Goal: Task Accomplishment & Management: Manage account settings

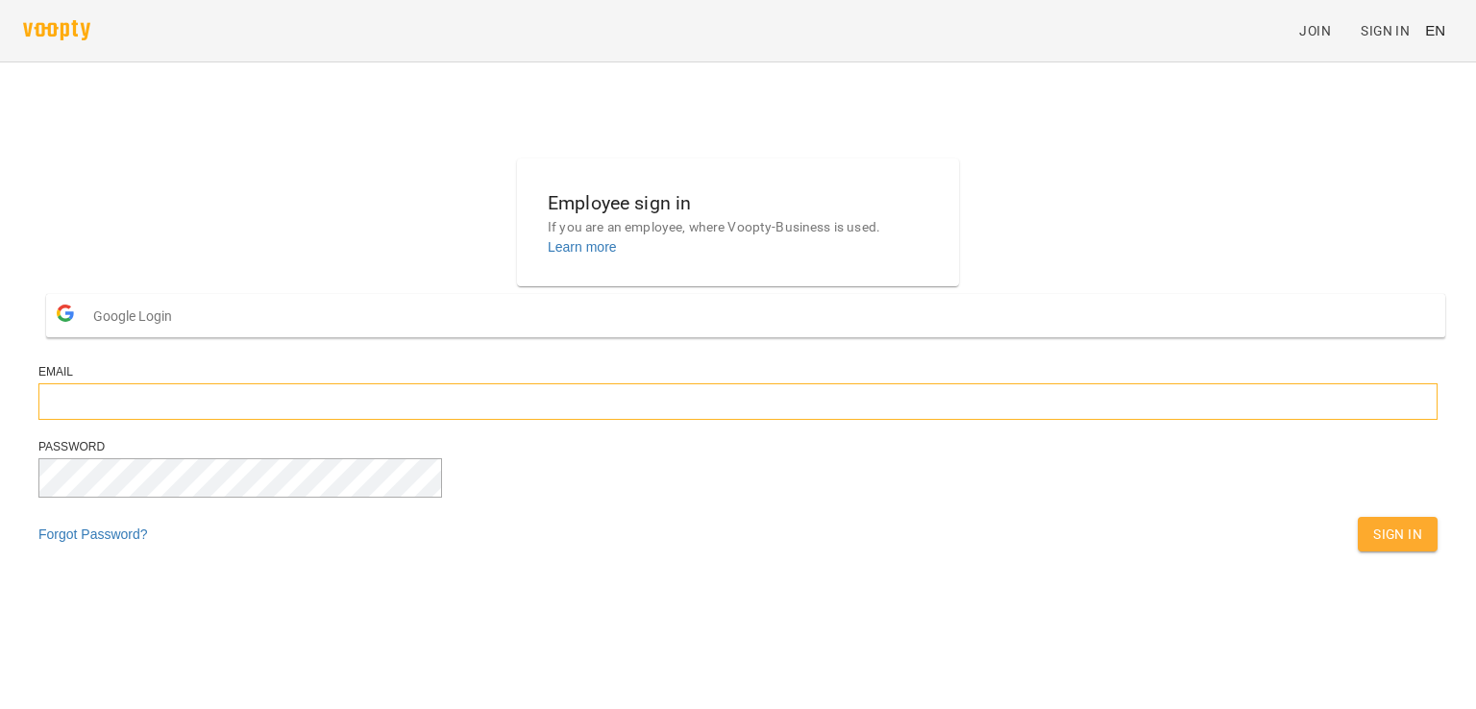
type input "**********"
click at [1374, 546] on span "Sign In" at bounding box center [1398, 534] width 49 height 23
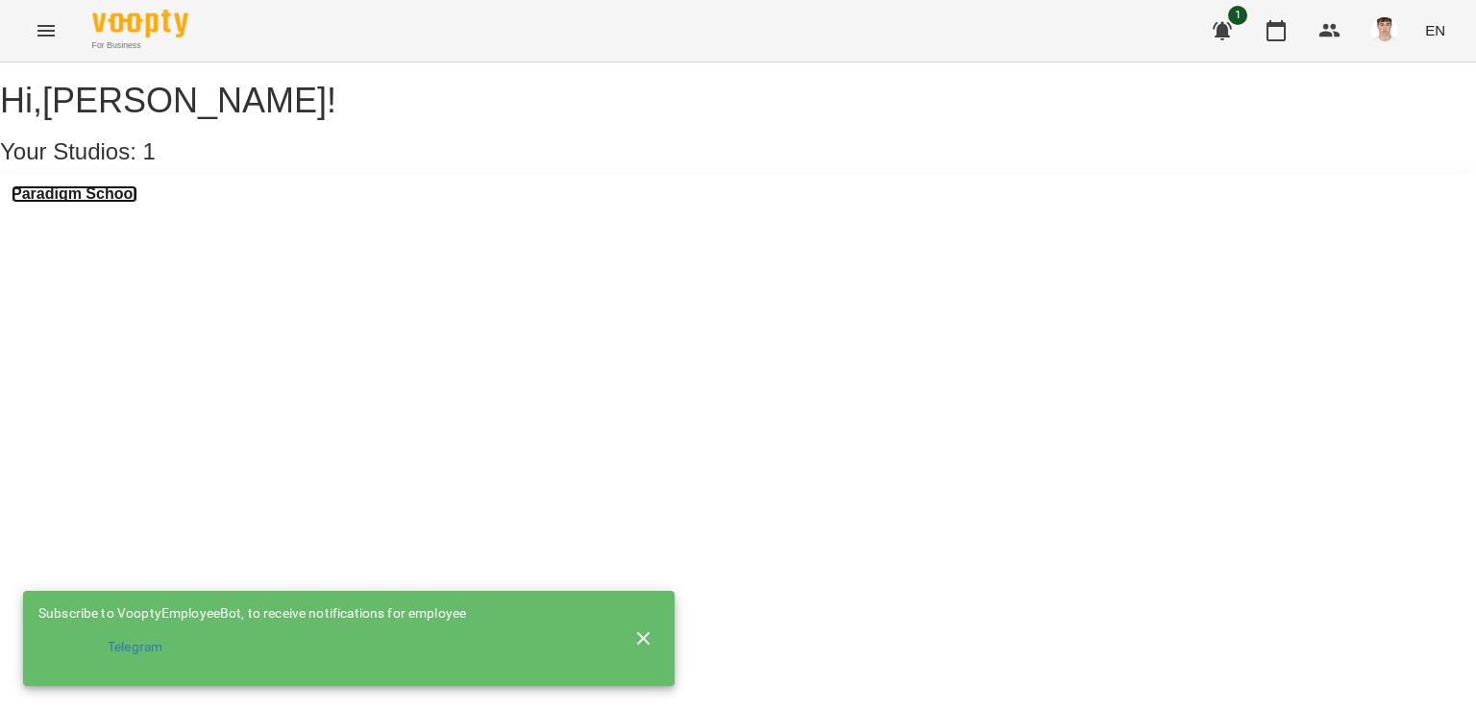
click at [80, 203] on h3 "Paradigm School" at bounding box center [75, 194] width 126 height 17
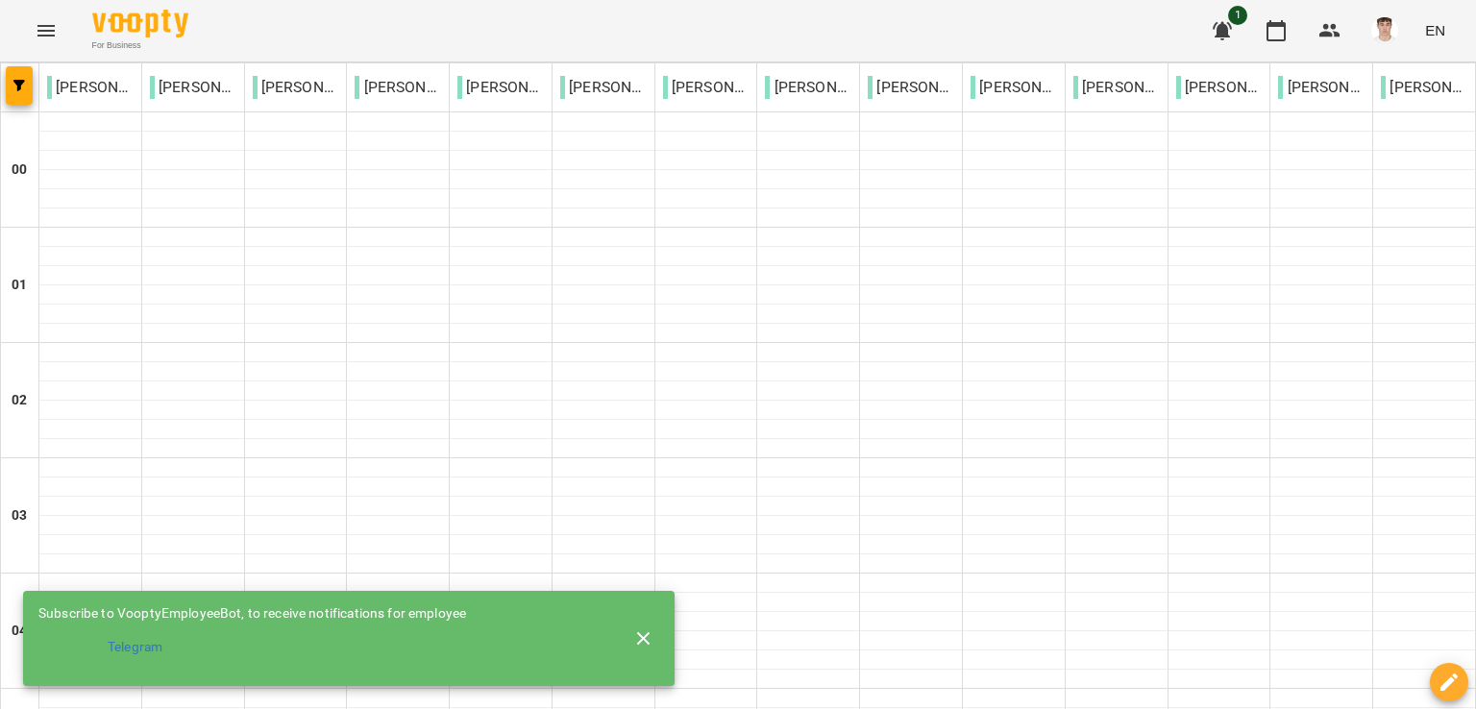
click at [644, 634] on icon "button" at bounding box center [643, 638] width 13 height 13
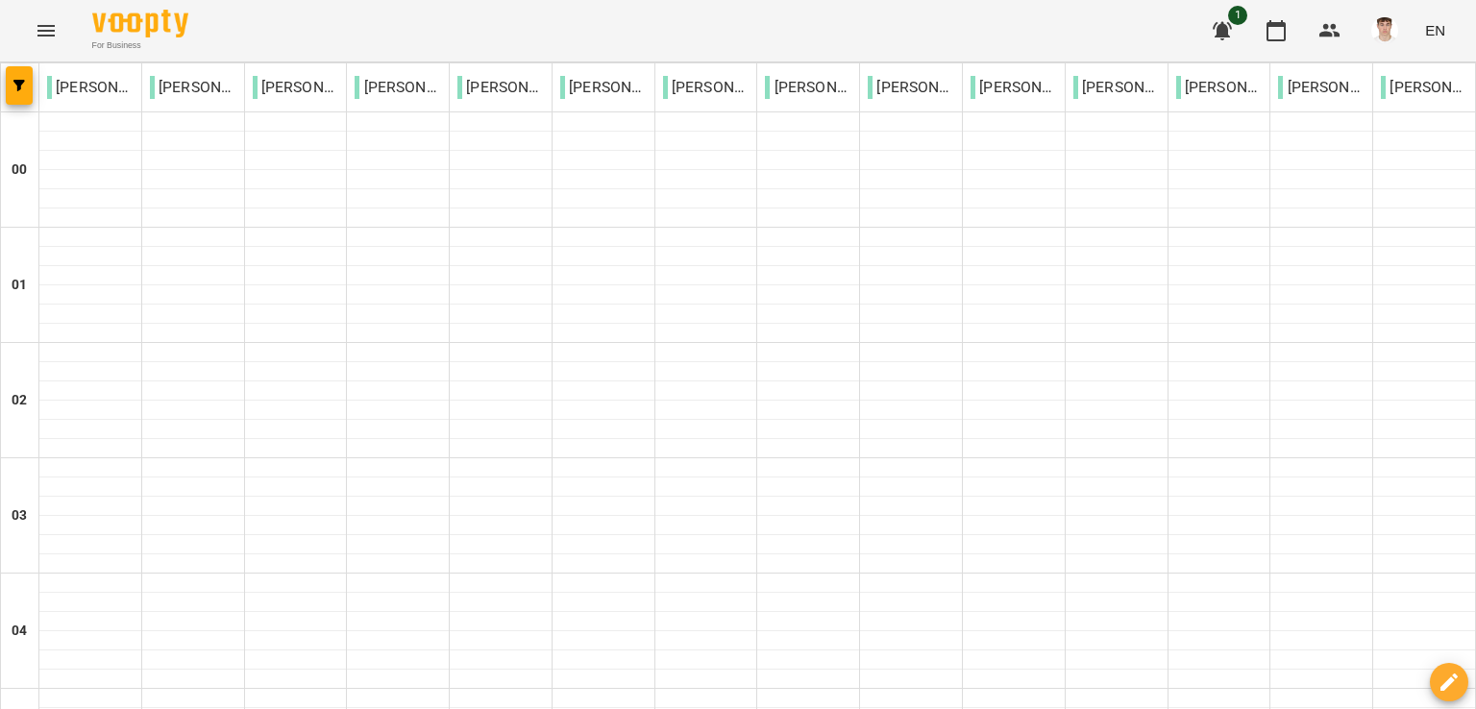
scroll to position [1723, 0]
click at [1391, 30] on img "button" at bounding box center [1385, 30] width 27 height 27
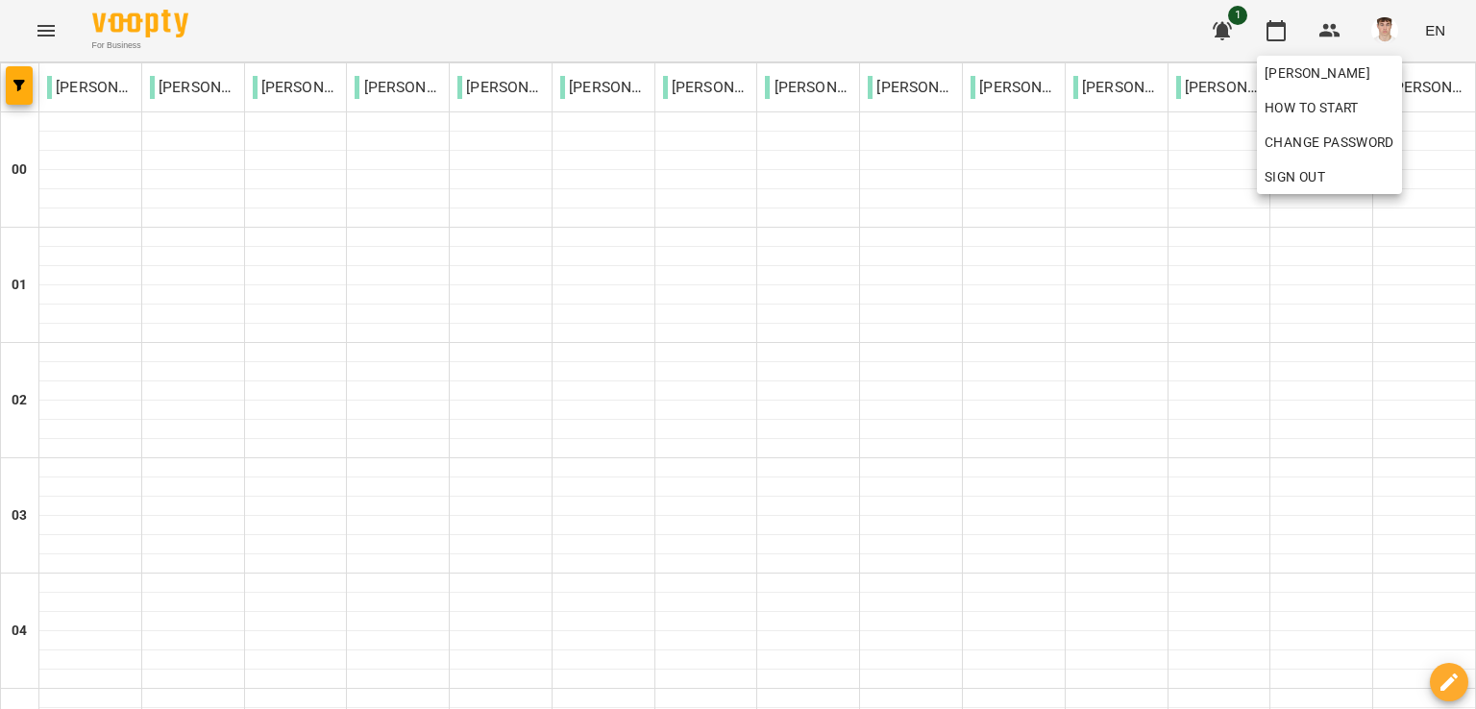
click at [54, 32] on div at bounding box center [738, 354] width 1476 height 709
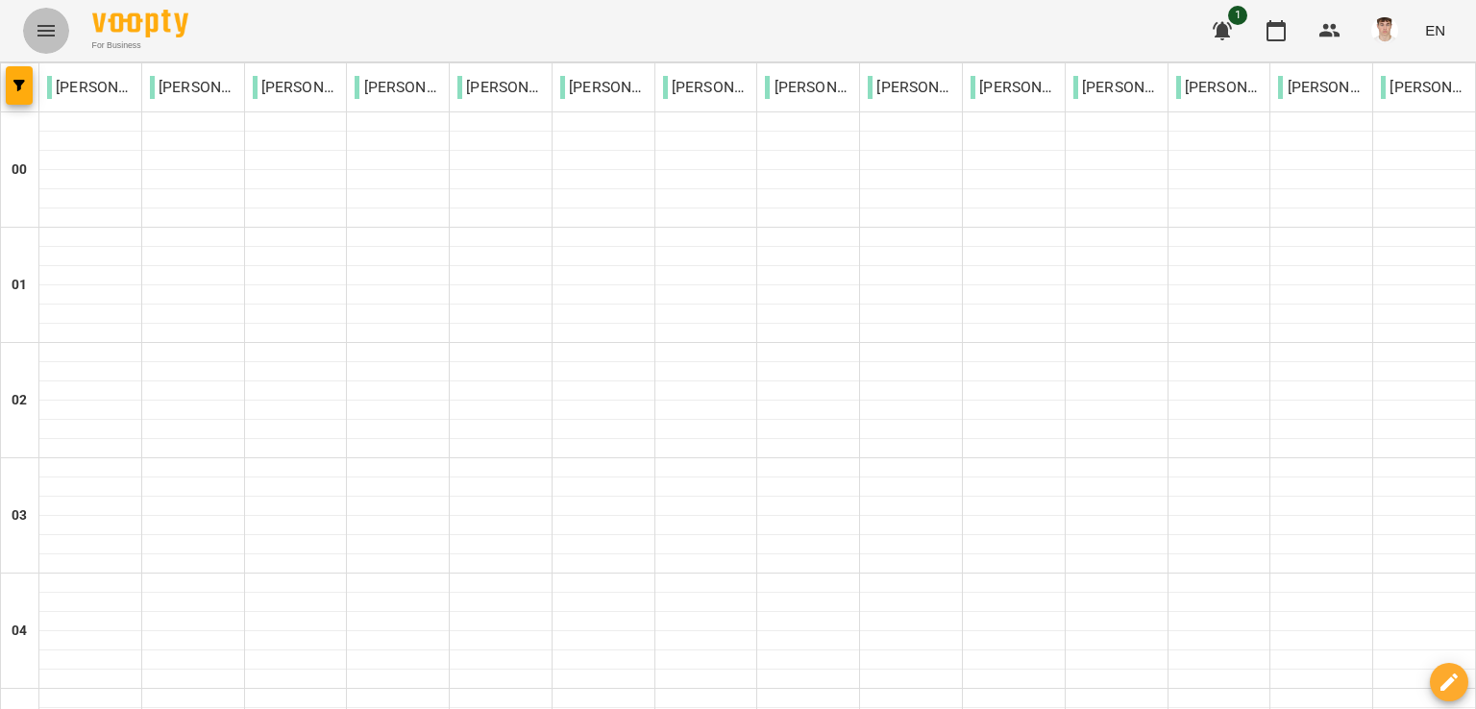
click at [48, 32] on icon "Menu" at bounding box center [46, 30] width 23 height 23
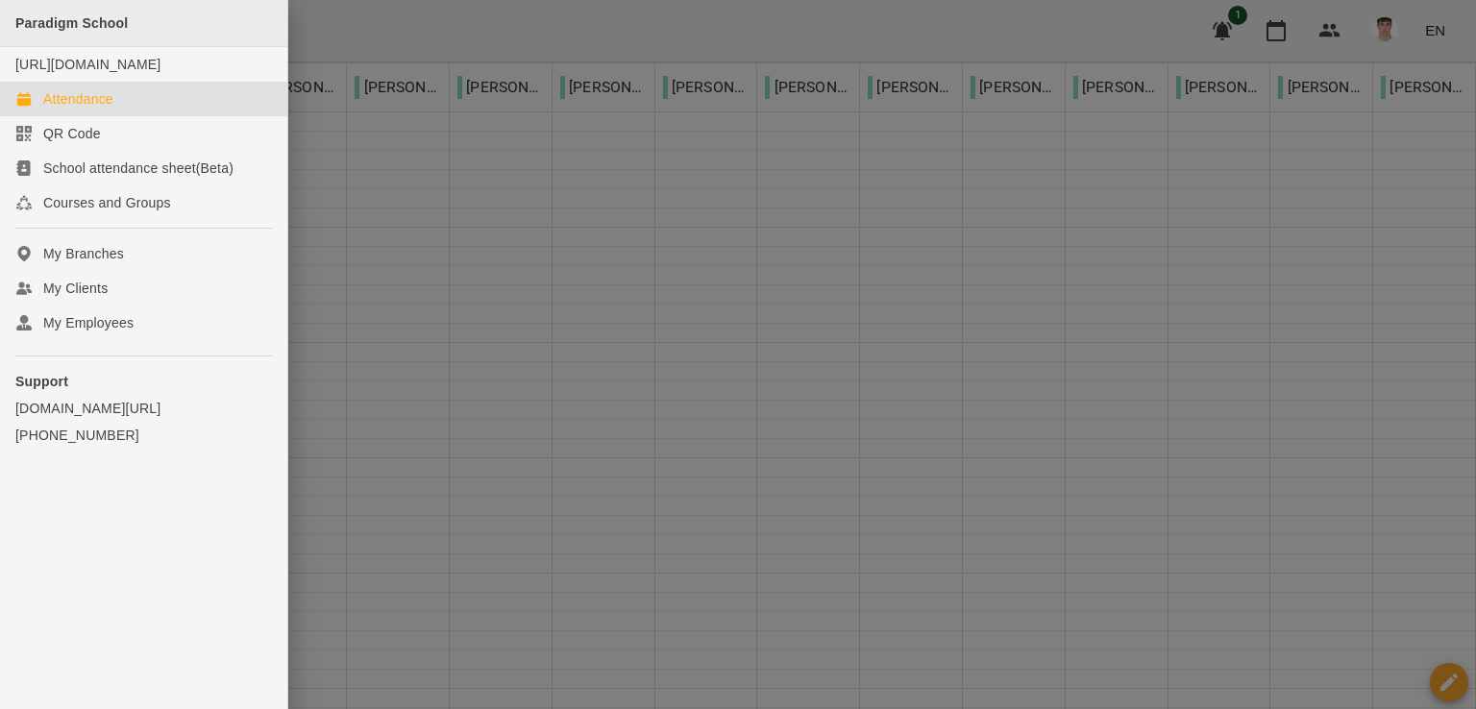
click at [42, 29] on span "Paradigm School" at bounding box center [71, 22] width 112 height 15
click at [428, 643] on div at bounding box center [738, 354] width 1476 height 709
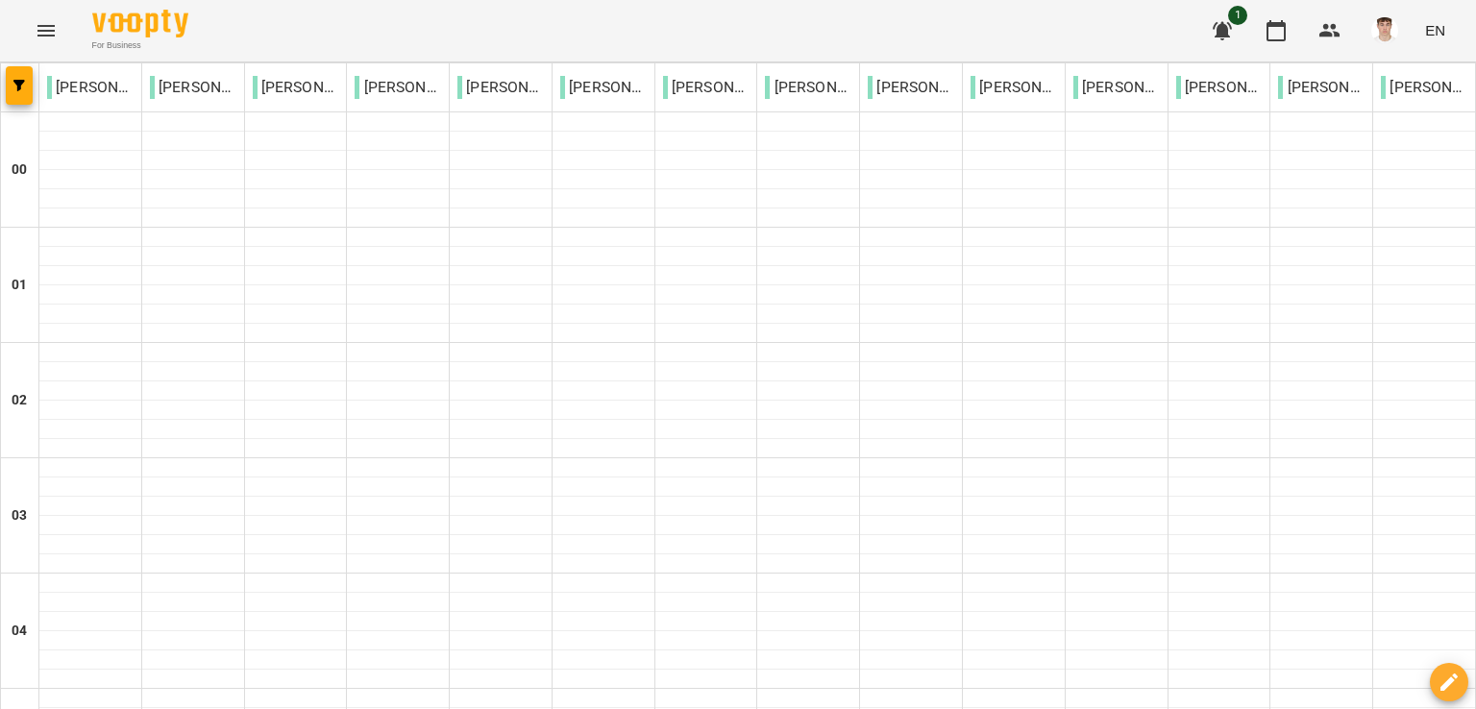
scroll to position [961, 0]
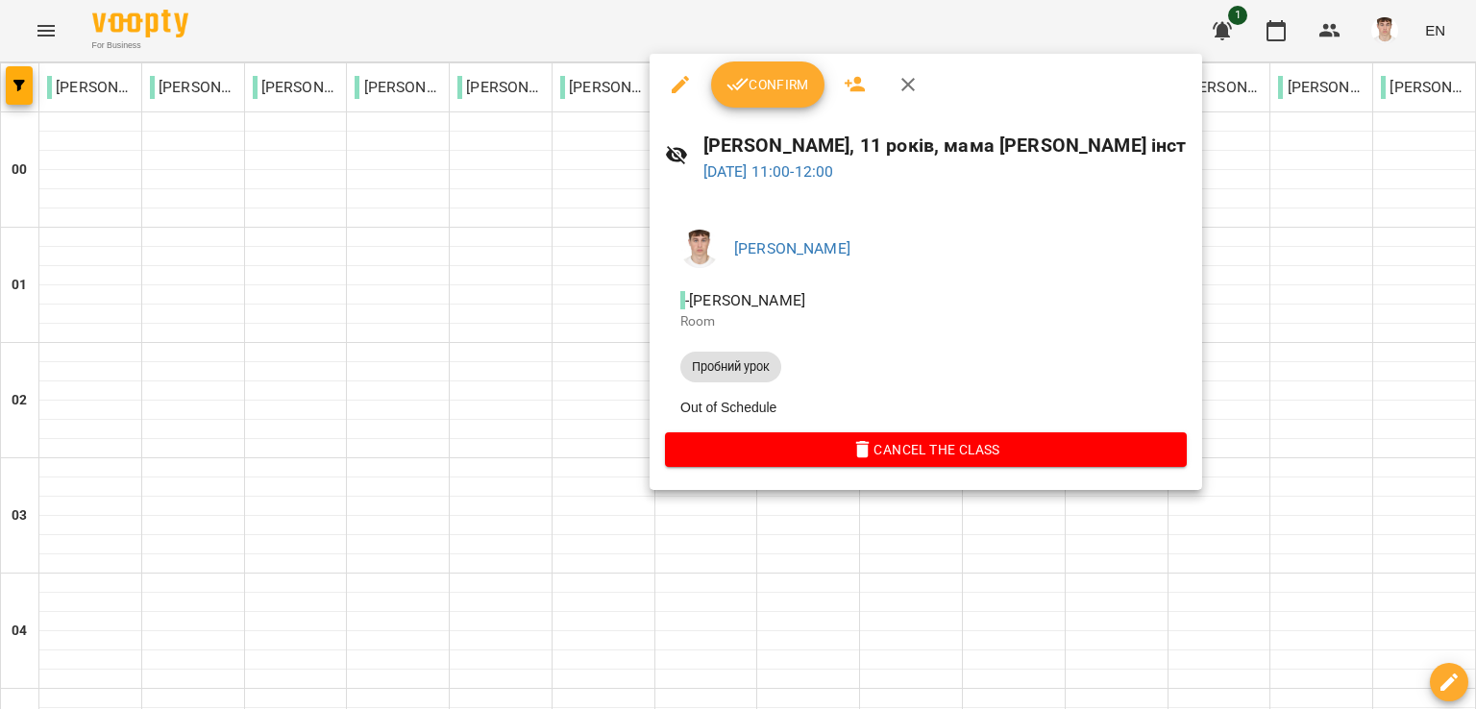
click at [700, 510] on div at bounding box center [738, 354] width 1476 height 709
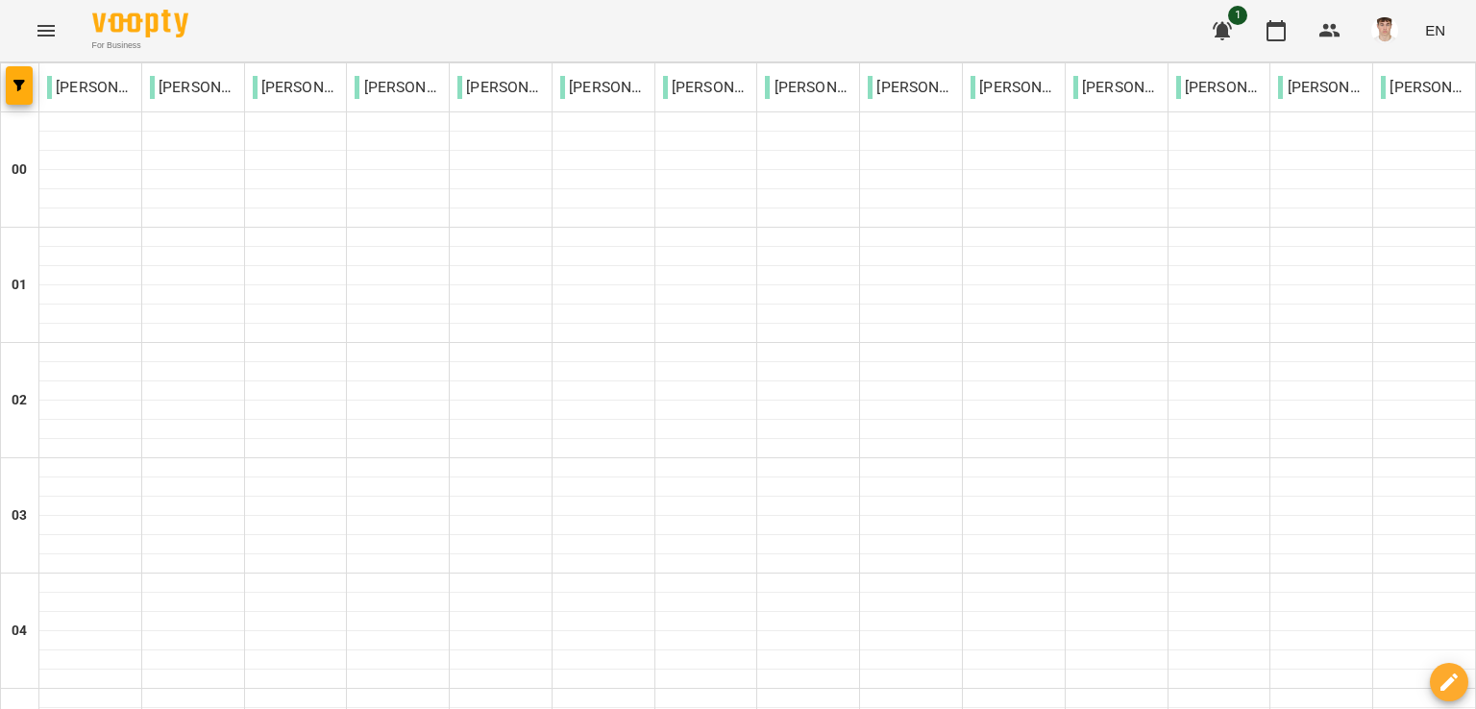
click at [8, 78] on button "button" at bounding box center [19, 85] width 27 height 38
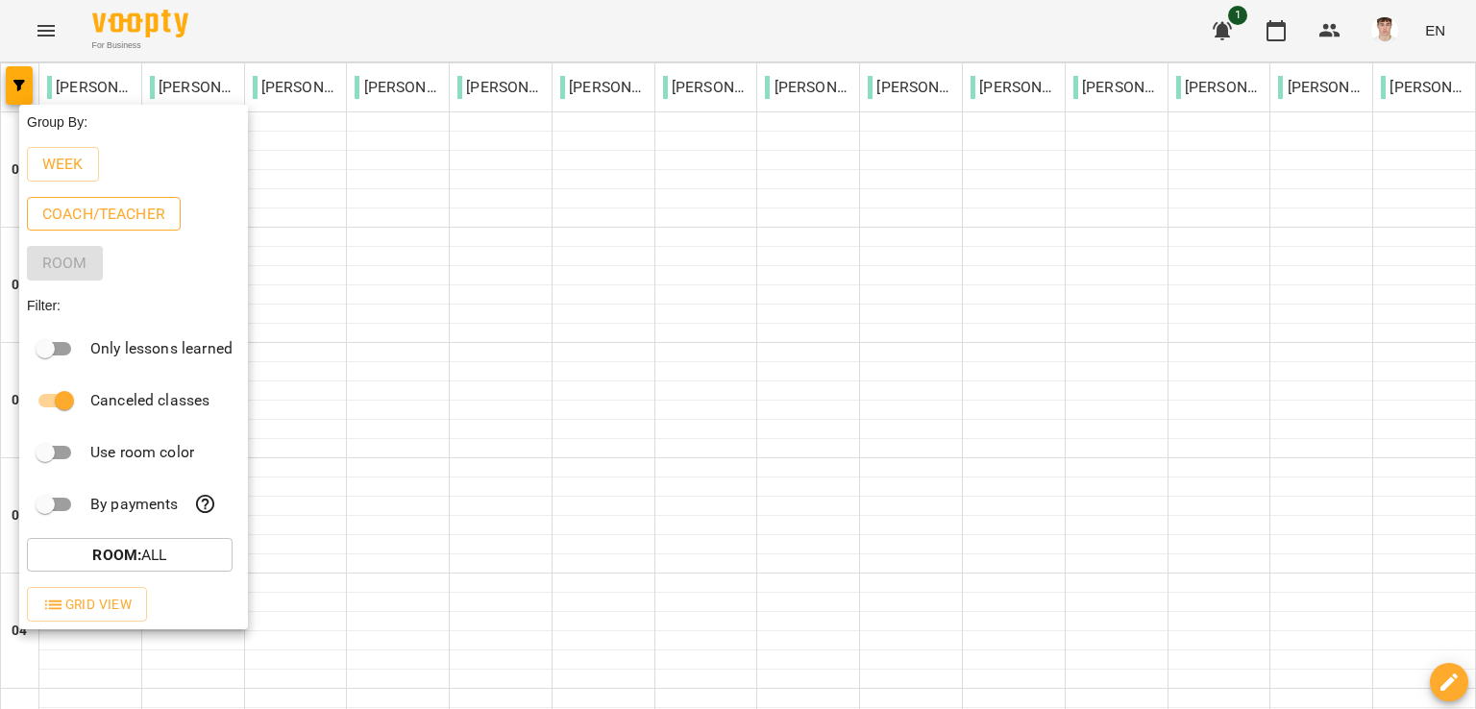
click at [74, 222] on p "Coach/Teacher" at bounding box center [103, 214] width 123 height 23
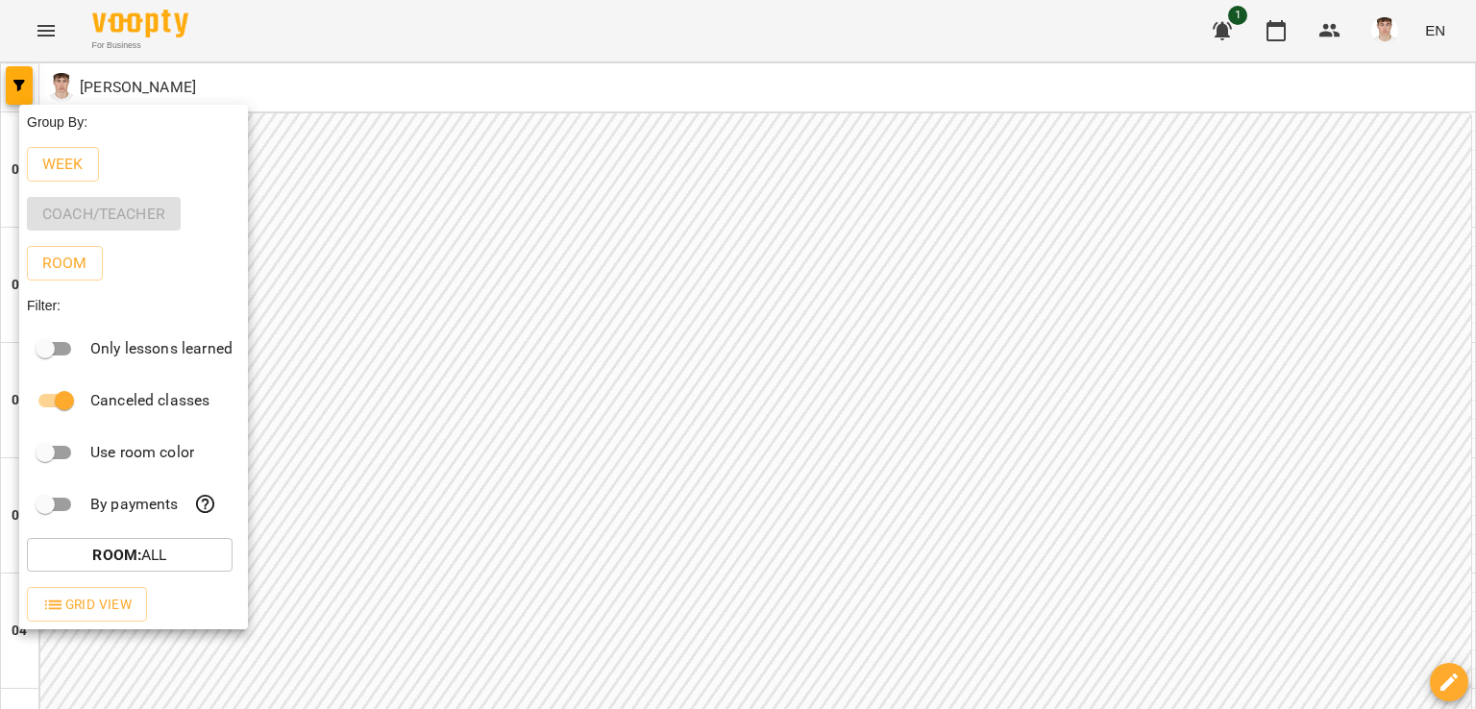
drag, startPoint x: 611, startPoint y: 36, endPoint x: 584, endPoint y: 56, distance: 33.6
click at [611, 36] on div at bounding box center [738, 354] width 1476 height 709
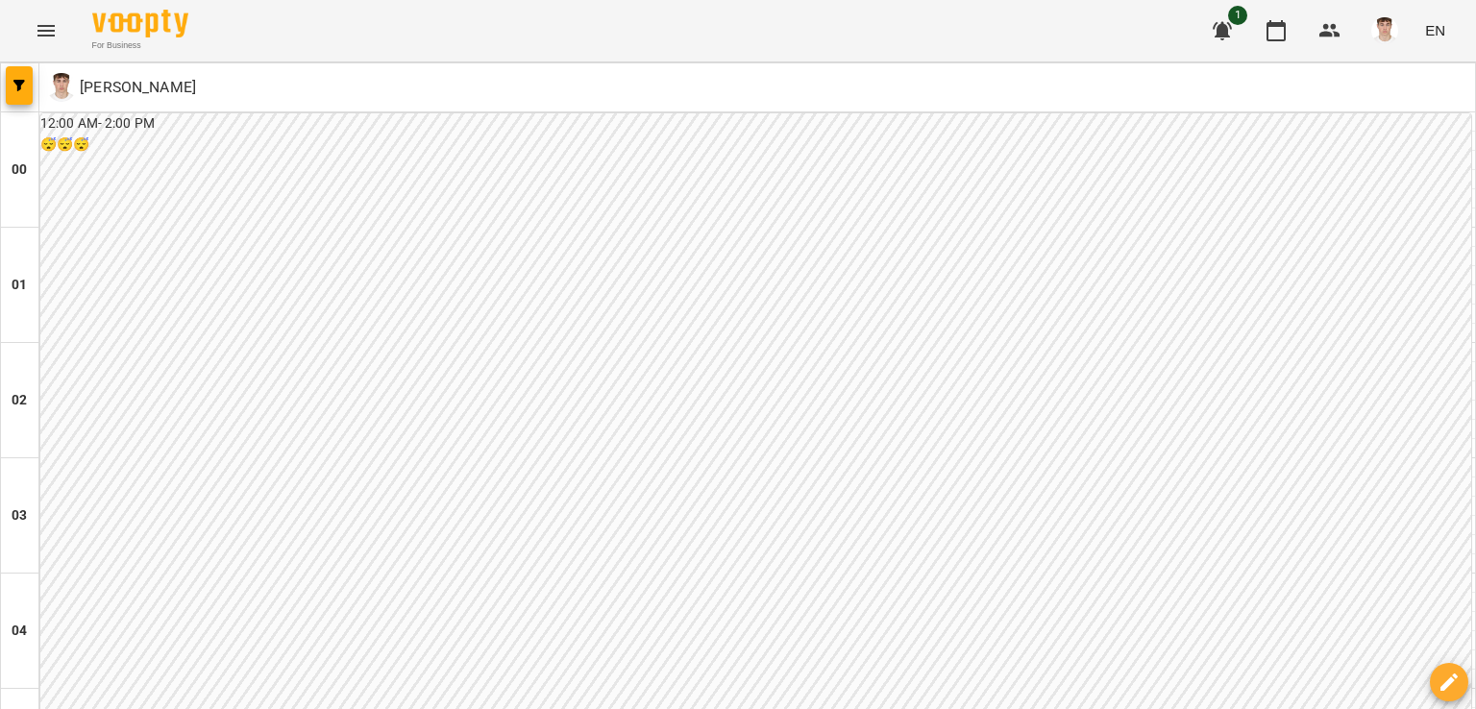
drag, startPoint x: 538, startPoint y: 82, endPoint x: 528, endPoint y: 116, distance: 36.2
click at [538, 82] on div "Group By: Week Coach/Teacher Room Filter: Only lessons learned Canceled classes…" at bounding box center [738, 354] width 1476 height 709
click at [8, 80] on span "button" at bounding box center [19, 86] width 27 height 12
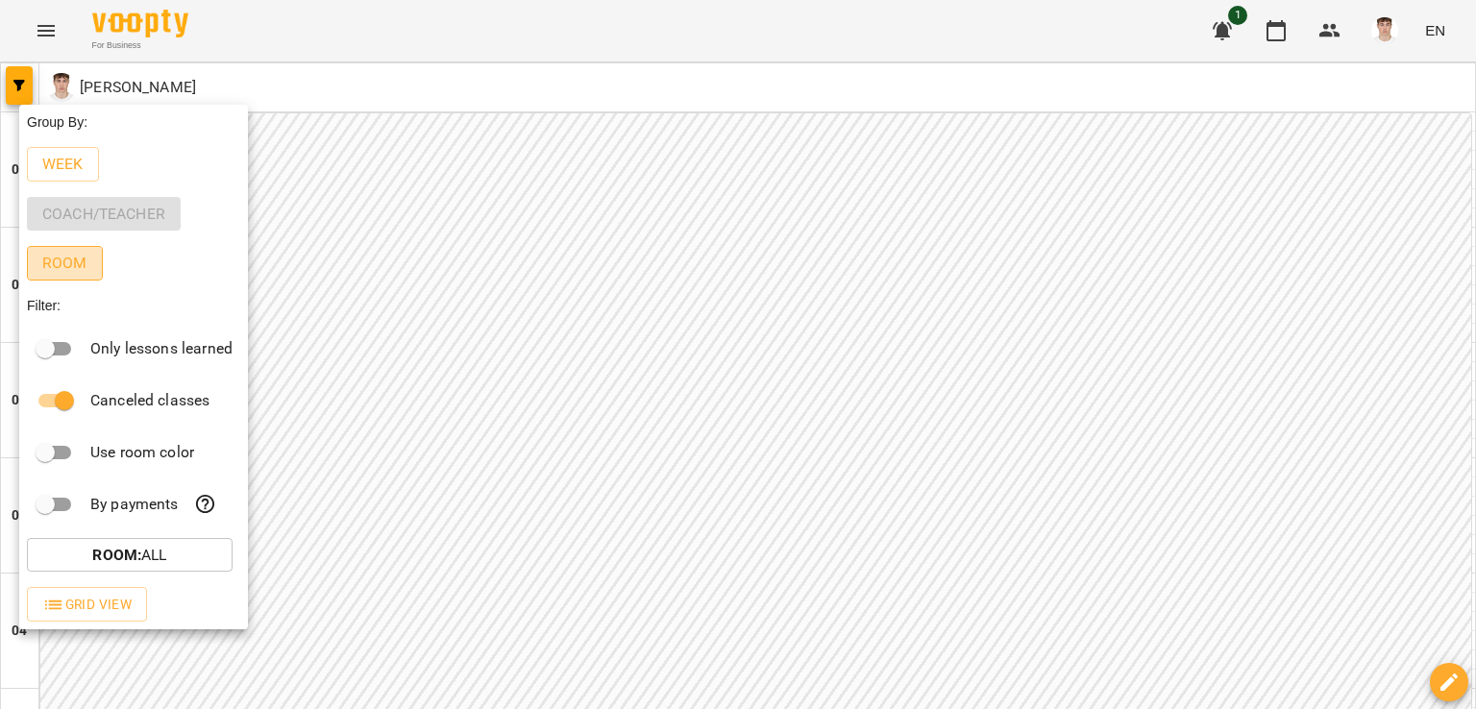
click at [72, 263] on p "Room" at bounding box center [64, 263] width 45 height 23
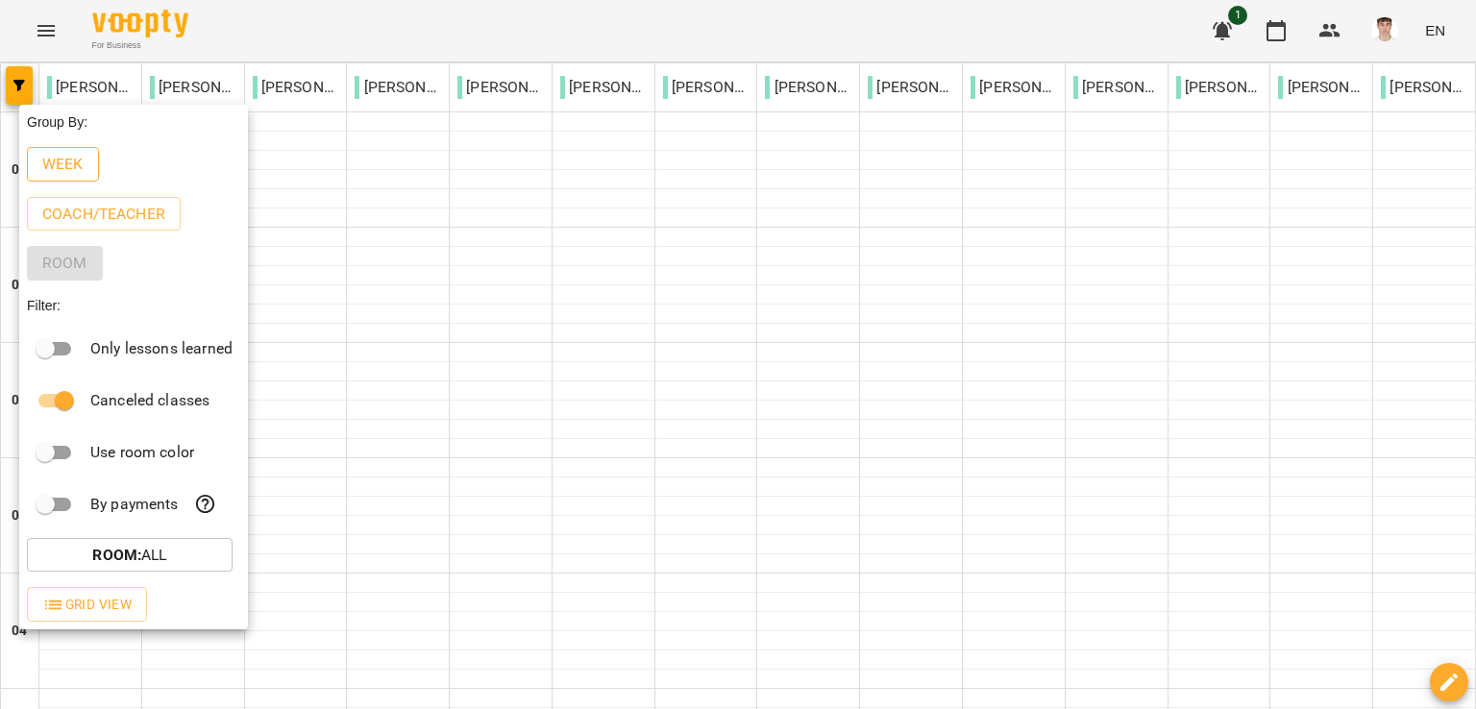
click at [53, 171] on p "Week" at bounding box center [62, 164] width 41 height 23
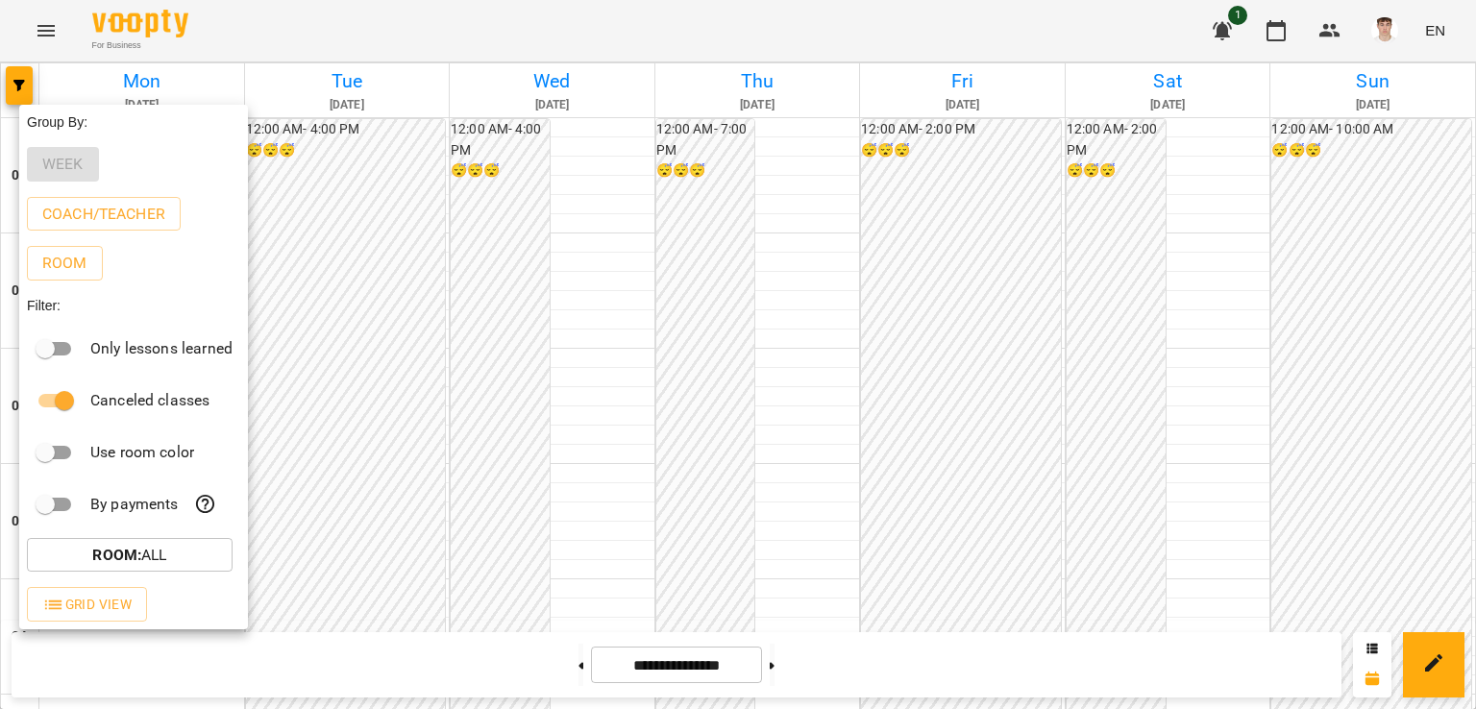
click at [569, 36] on div at bounding box center [738, 354] width 1476 height 709
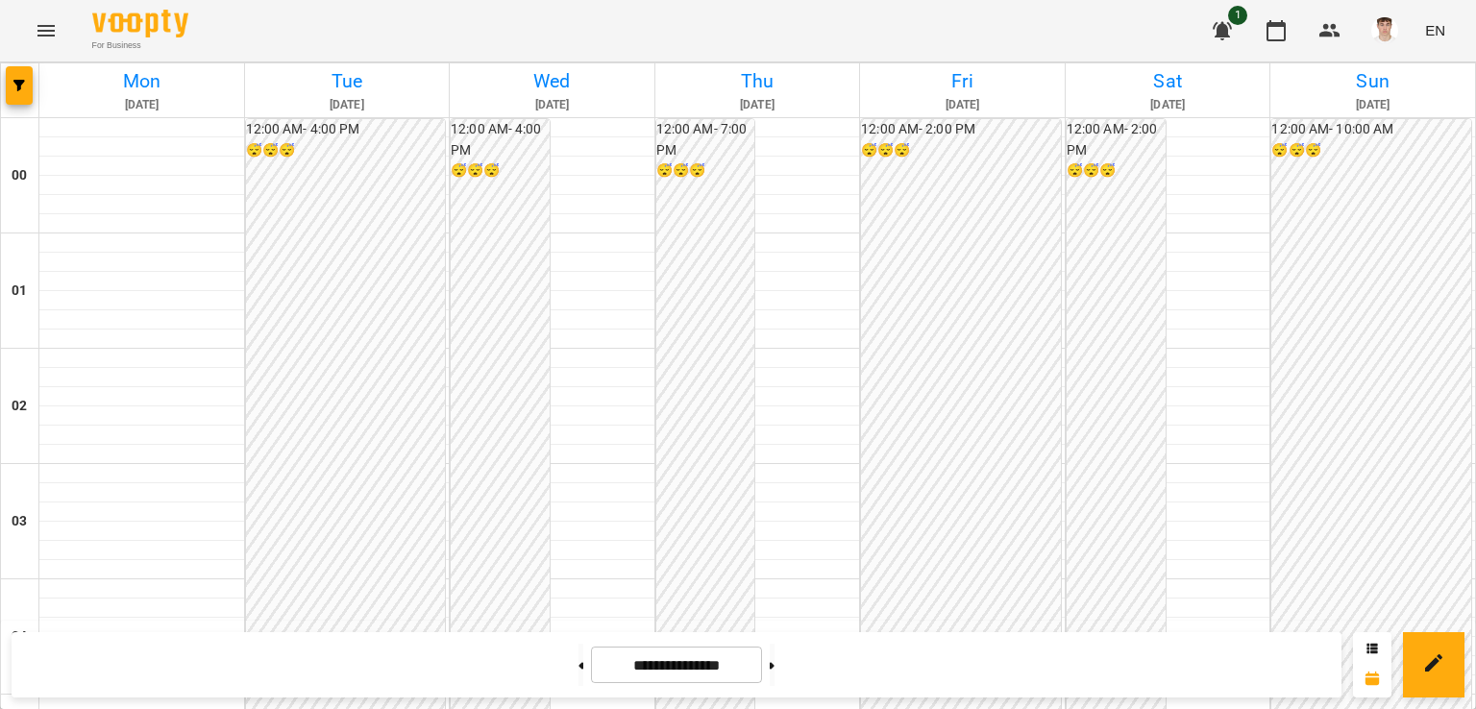
scroll to position [1826, 0]
